Goal: Find specific page/section: Find specific page/section

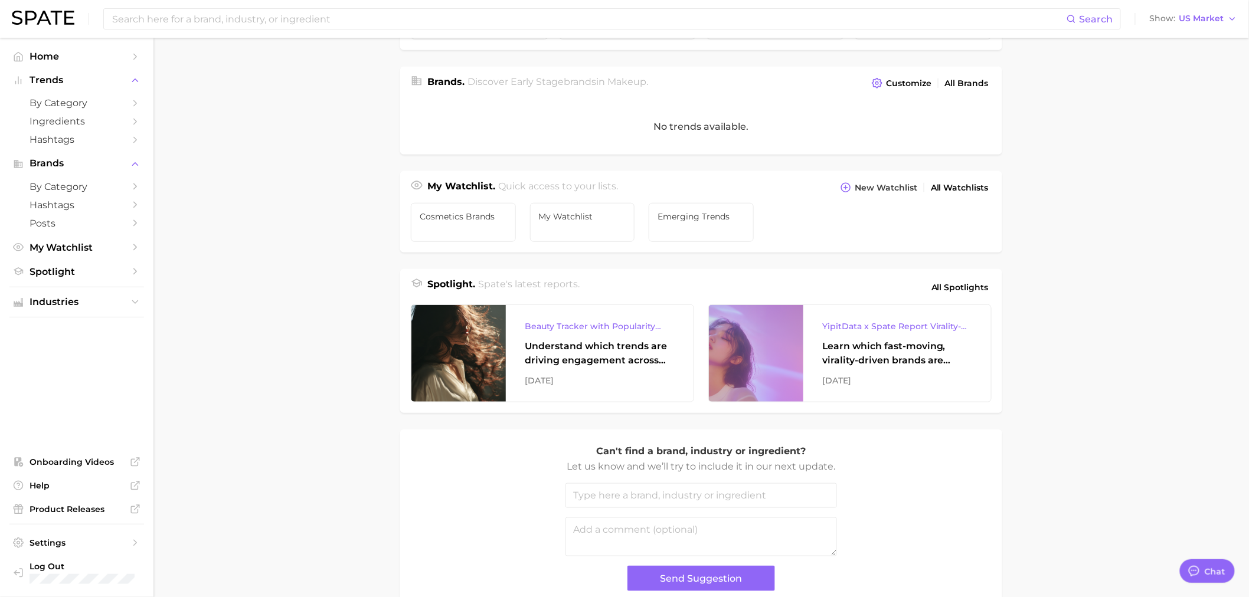
scroll to position [328, 0]
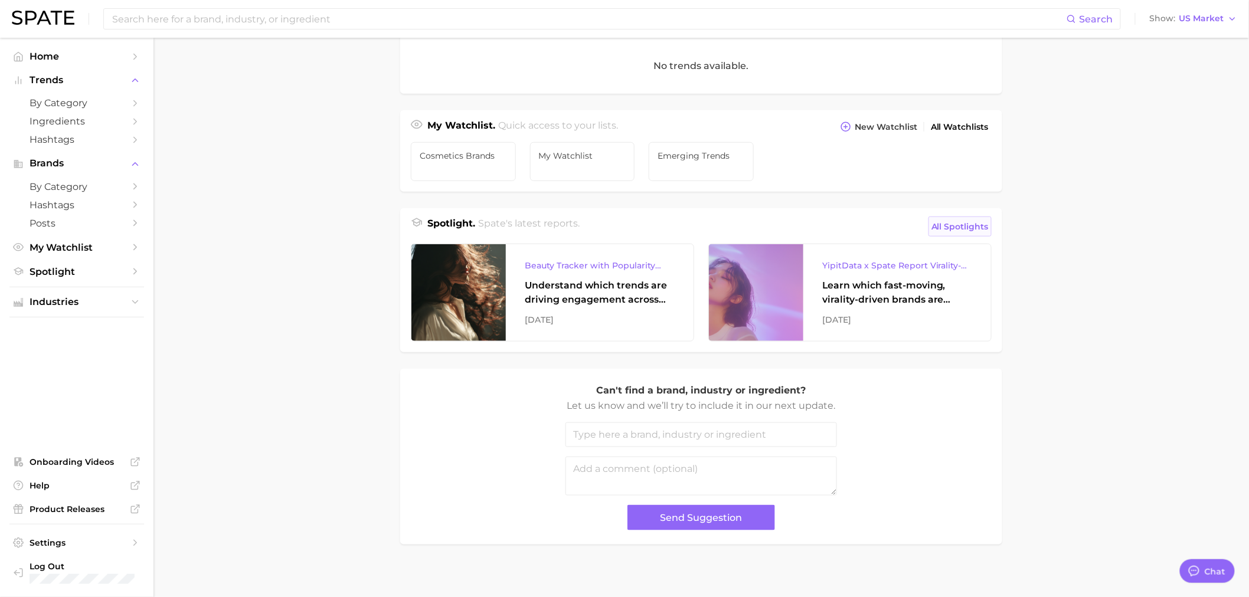
click at [962, 232] on span "All Spotlights" at bounding box center [959, 227] width 57 height 14
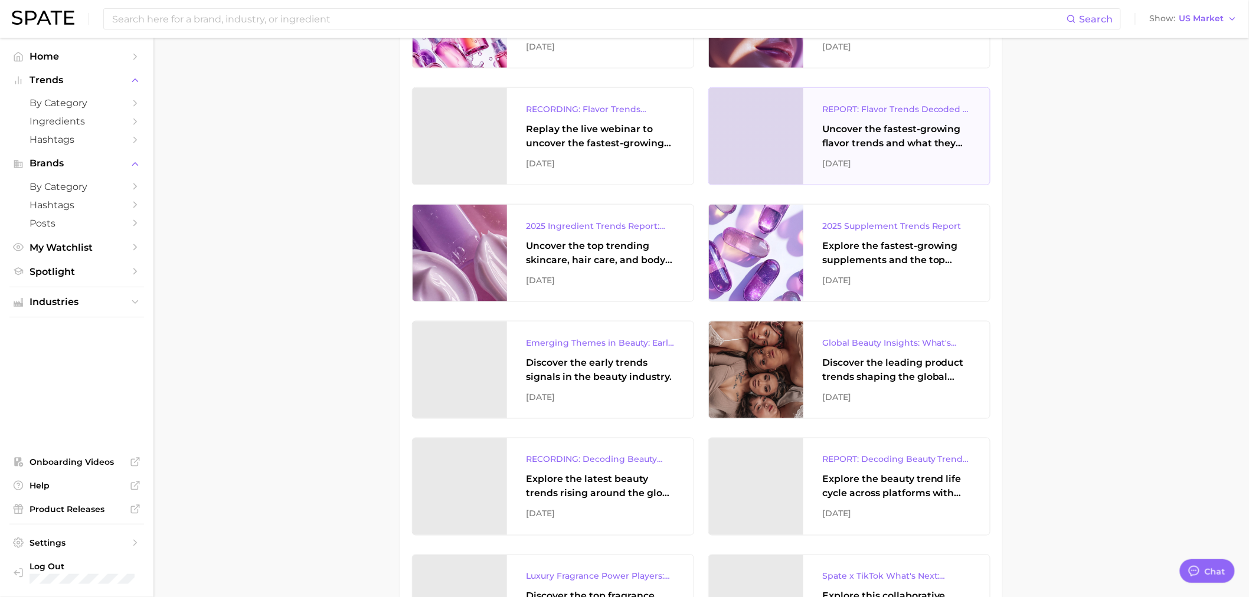
scroll to position [656, 0]
